Goal: Transaction & Acquisition: Purchase product/service

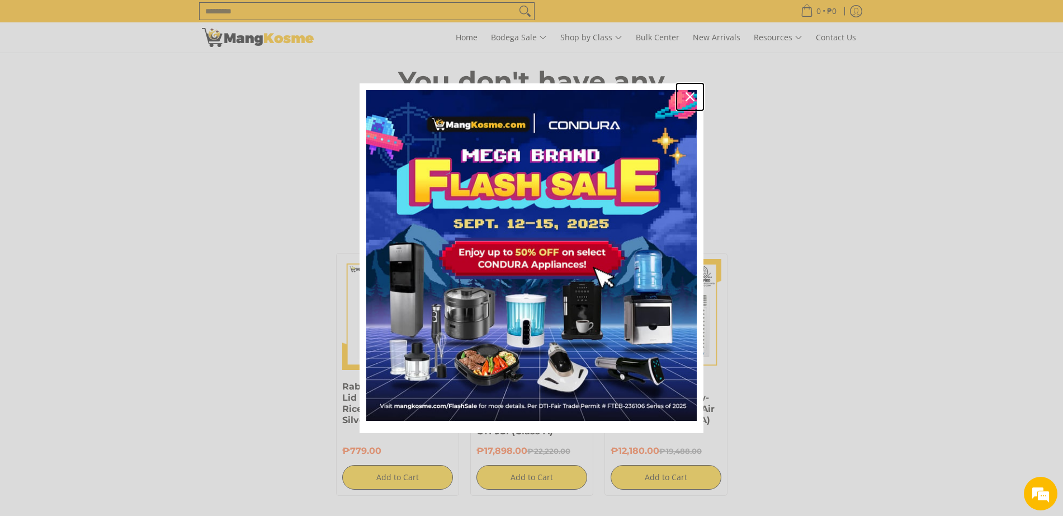
click at [688, 98] on icon "close icon" at bounding box center [690, 96] width 9 height 9
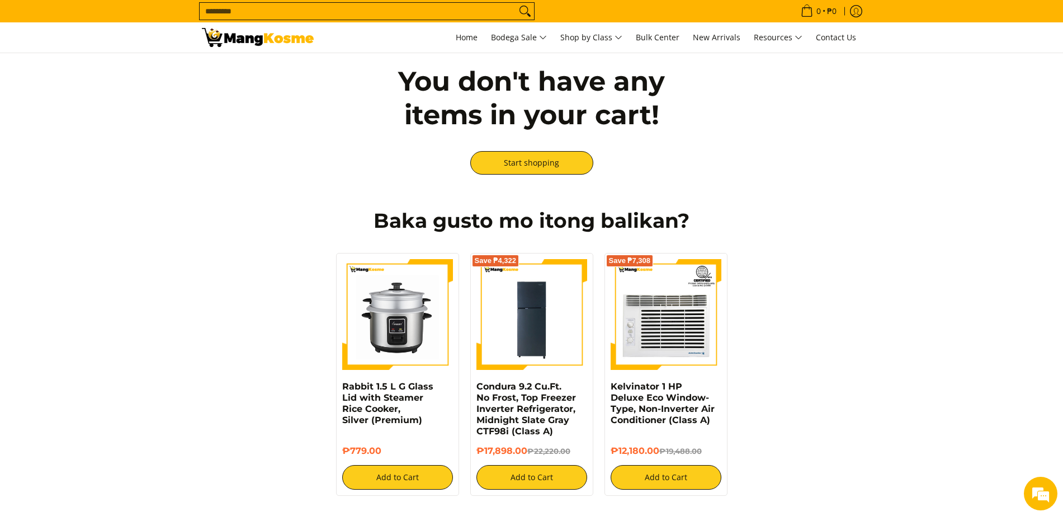
click at [397, 13] on input "Search..." at bounding box center [358, 11] width 317 height 17
type input "*"
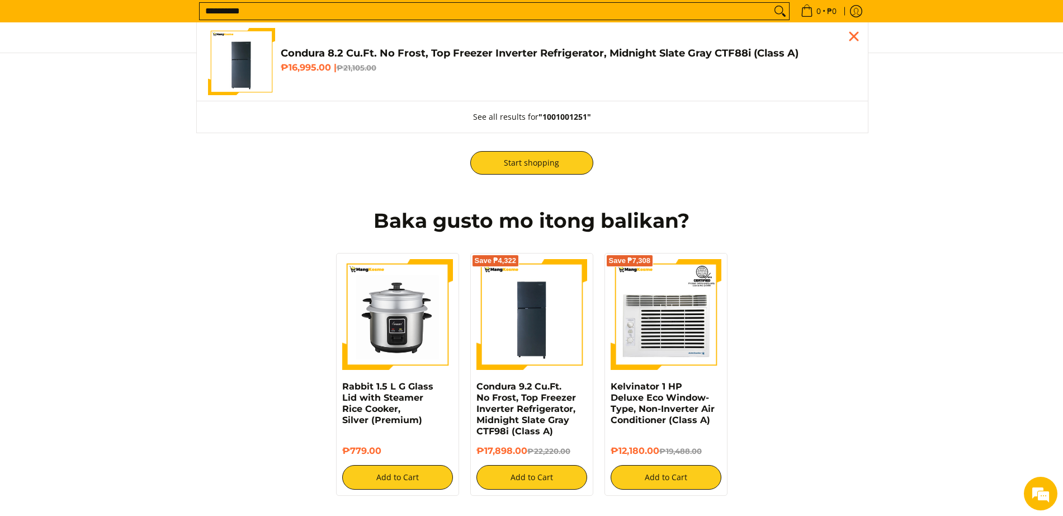
type input "**********"
click at [369, 52] on h4 "Condura 8.2 Cu.Ft. No Frost, Top Freezer Inverter Refrigerator, Midnight Slate …" at bounding box center [569, 53] width 576 height 13
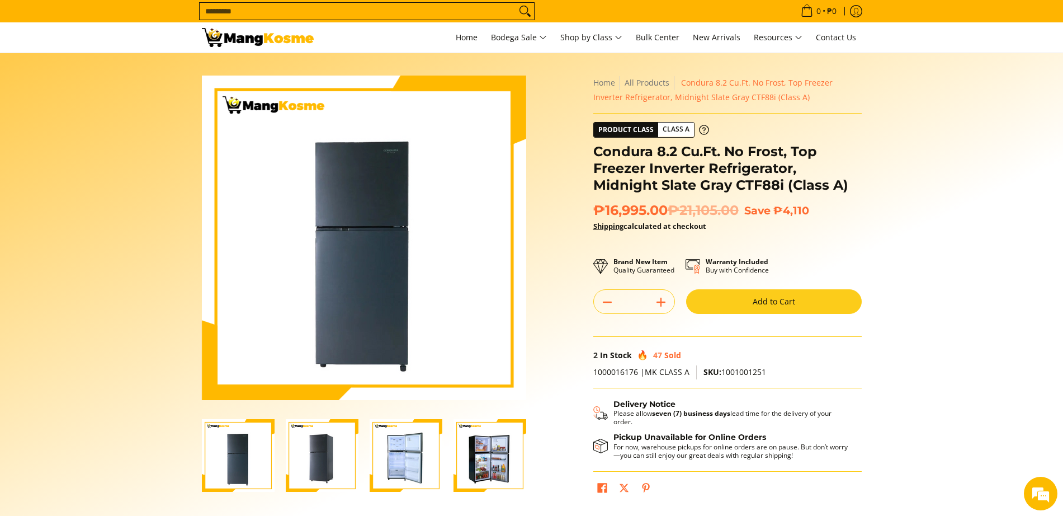
click at [743, 303] on button "Add to Cart" at bounding box center [774, 301] width 176 height 25
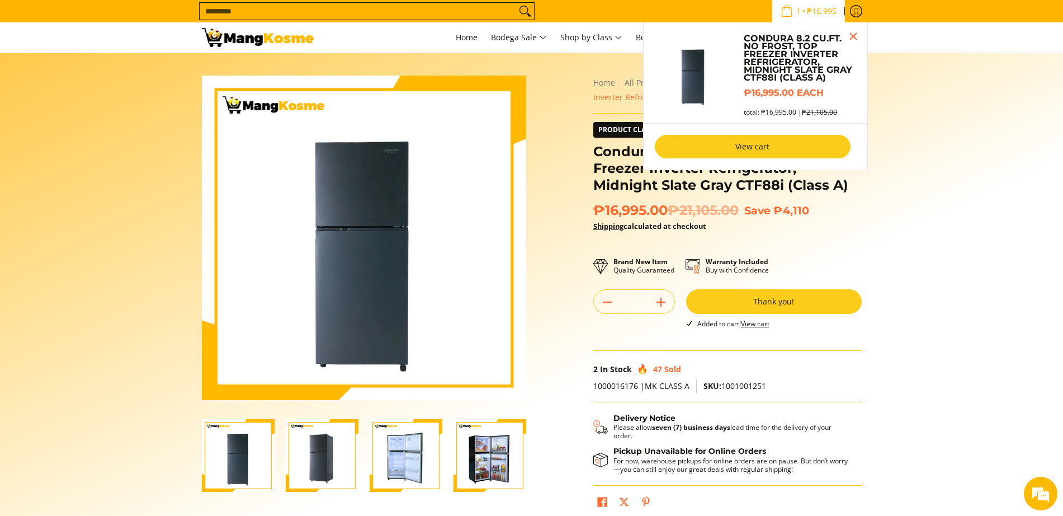
click at [780, 154] on link "View cart" at bounding box center [753, 146] width 196 height 23
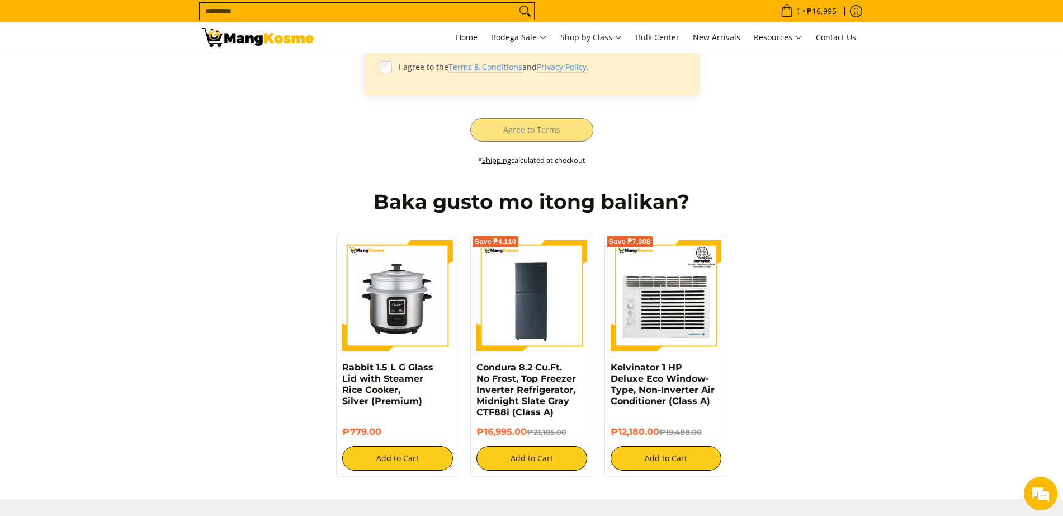
scroll to position [116, 0]
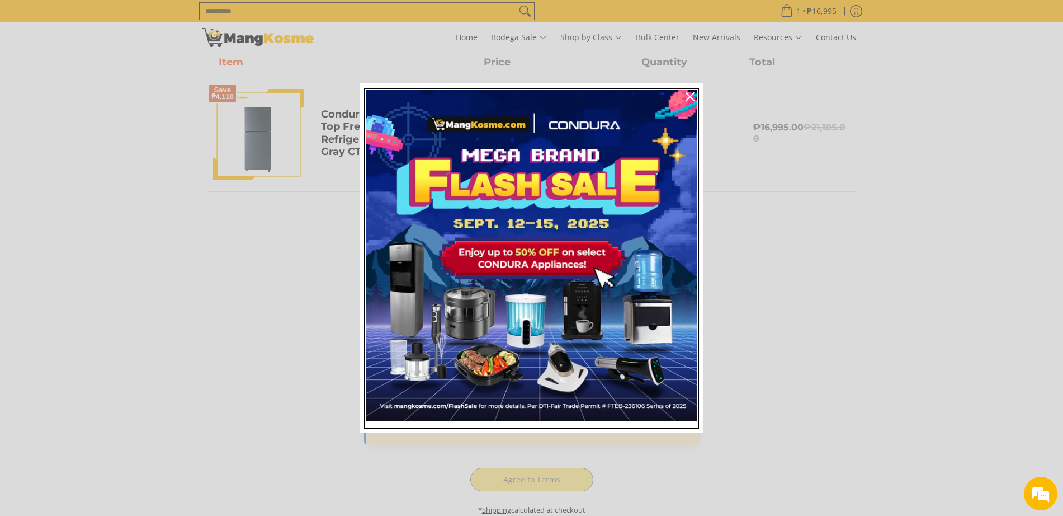
click at [388, 417] on img "Marketing offer form" at bounding box center [531, 255] width 331 height 331
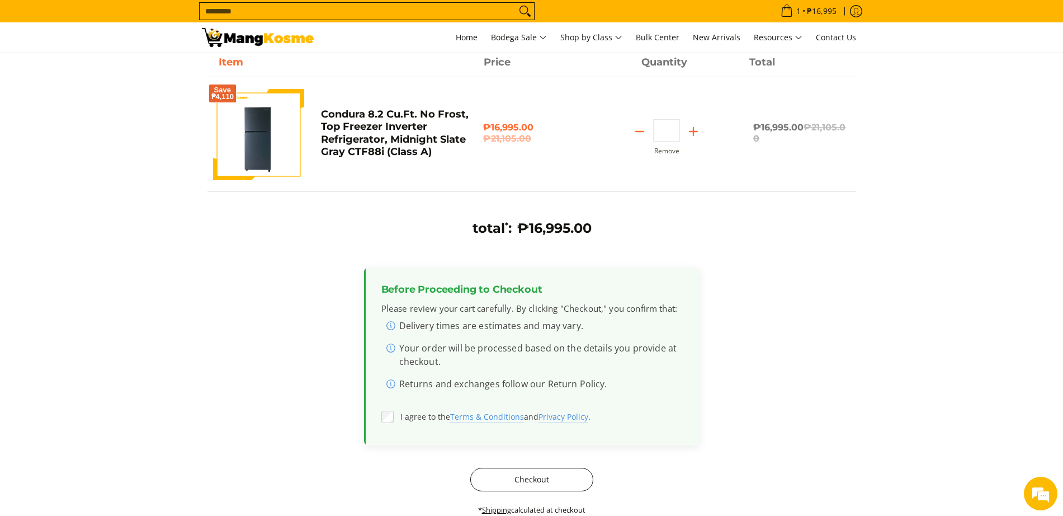
click at [538, 483] on button "Checkout" at bounding box center [531, 479] width 123 height 23
